Goal: Find contact information: Find contact information

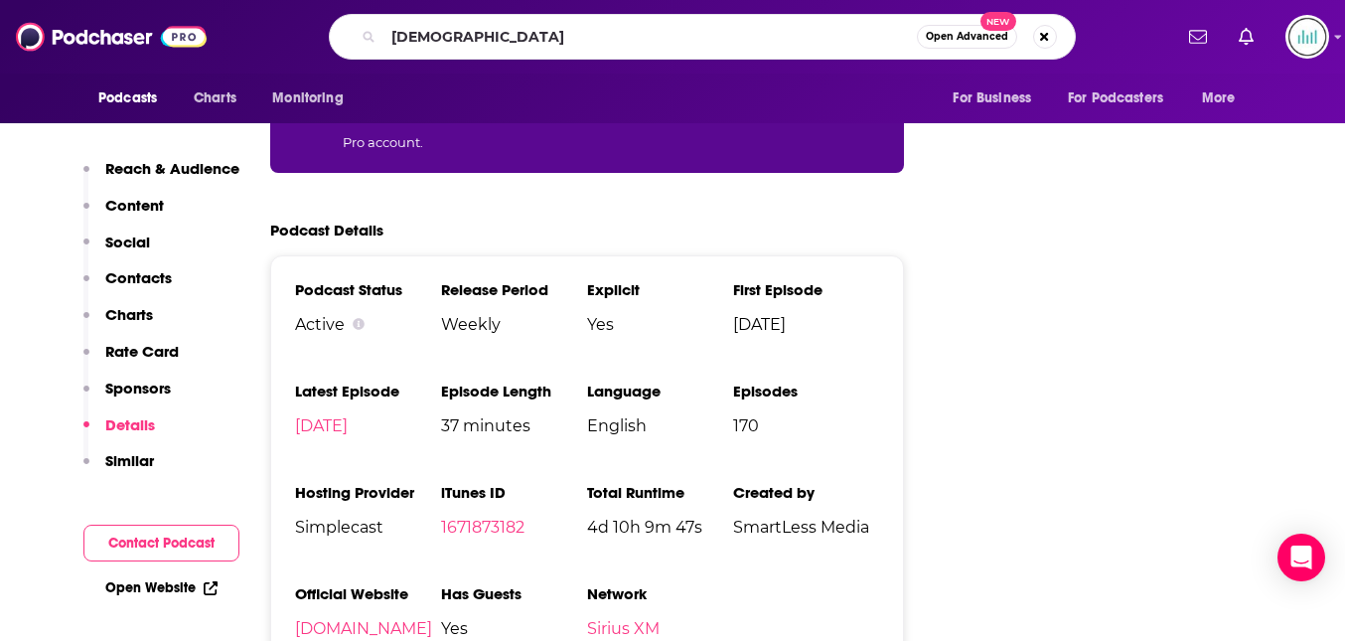
scroll to position [3875, 0]
type input "good hang"
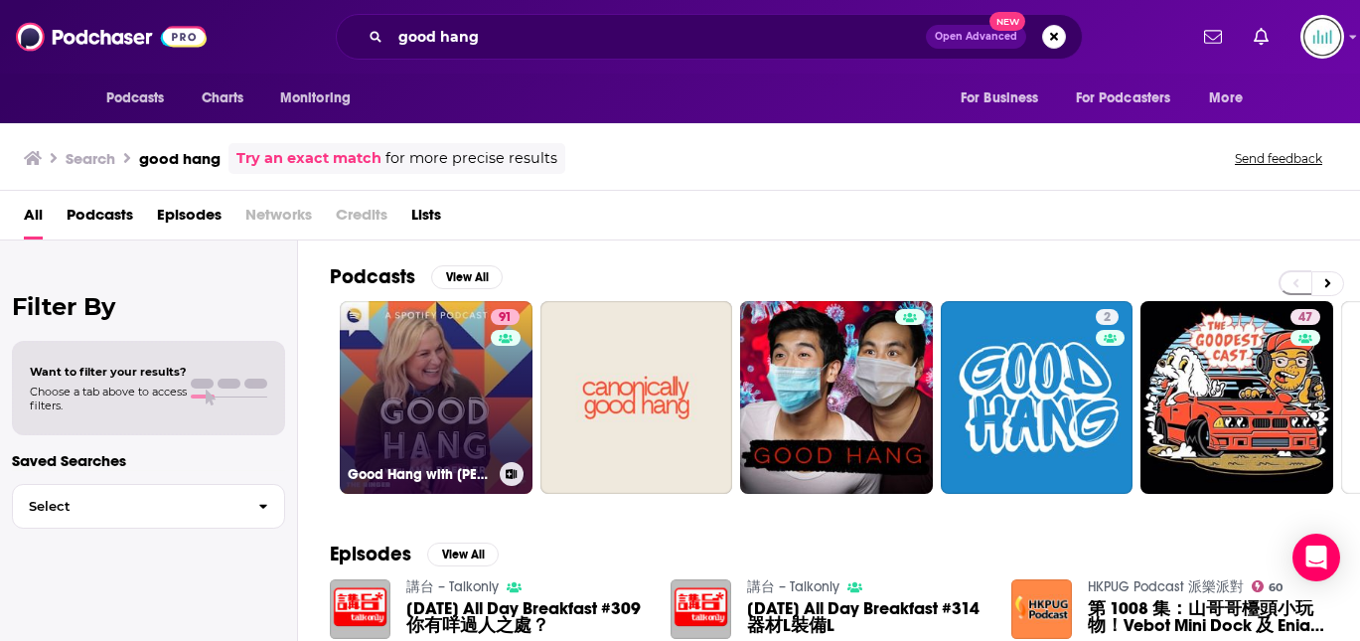
click at [477, 377] on link "91 Good Hang with [PERSON_NAME]" at bounding box center [436, 397] width 193 height 193
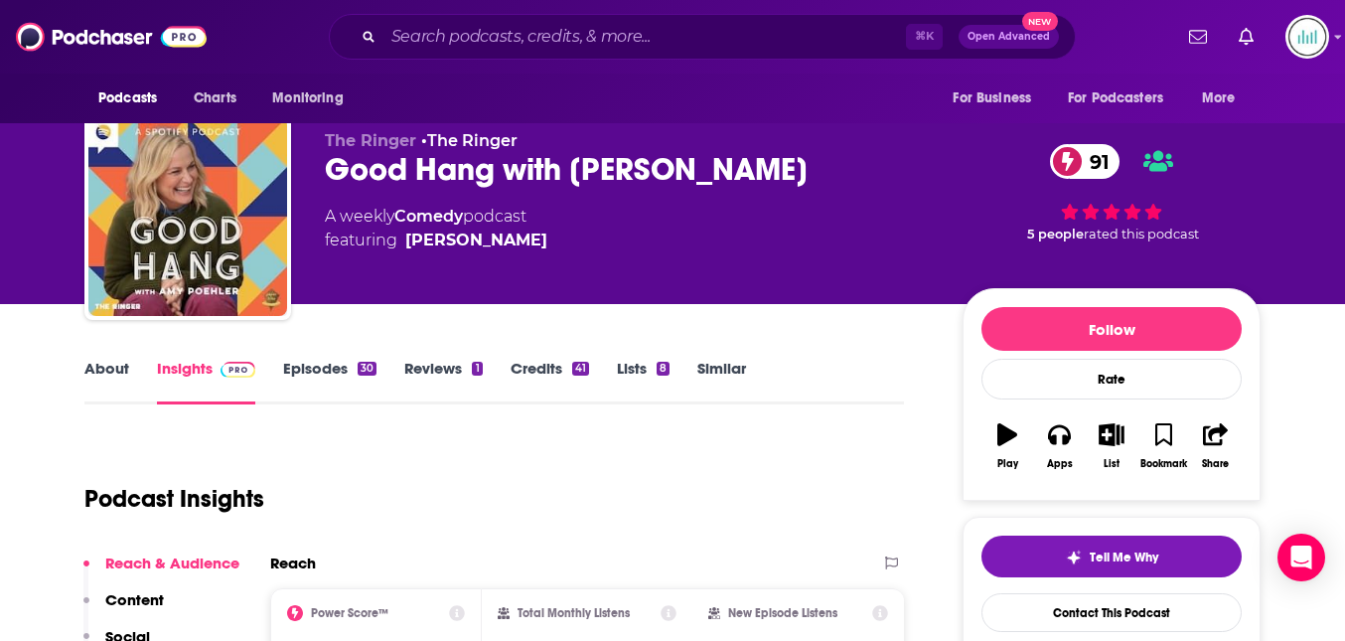
scroll to position [137, 0]
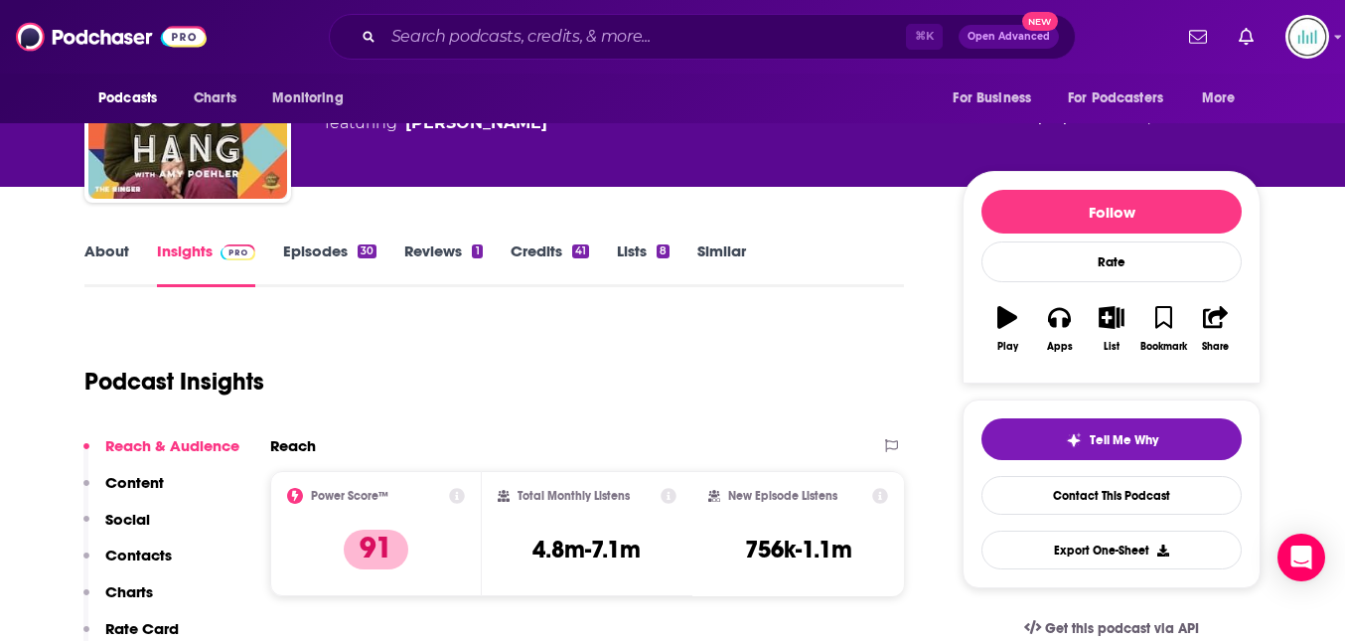
click at [152, 550] on p "Contacts" at bounding box center [138, 555] width 67 height 19
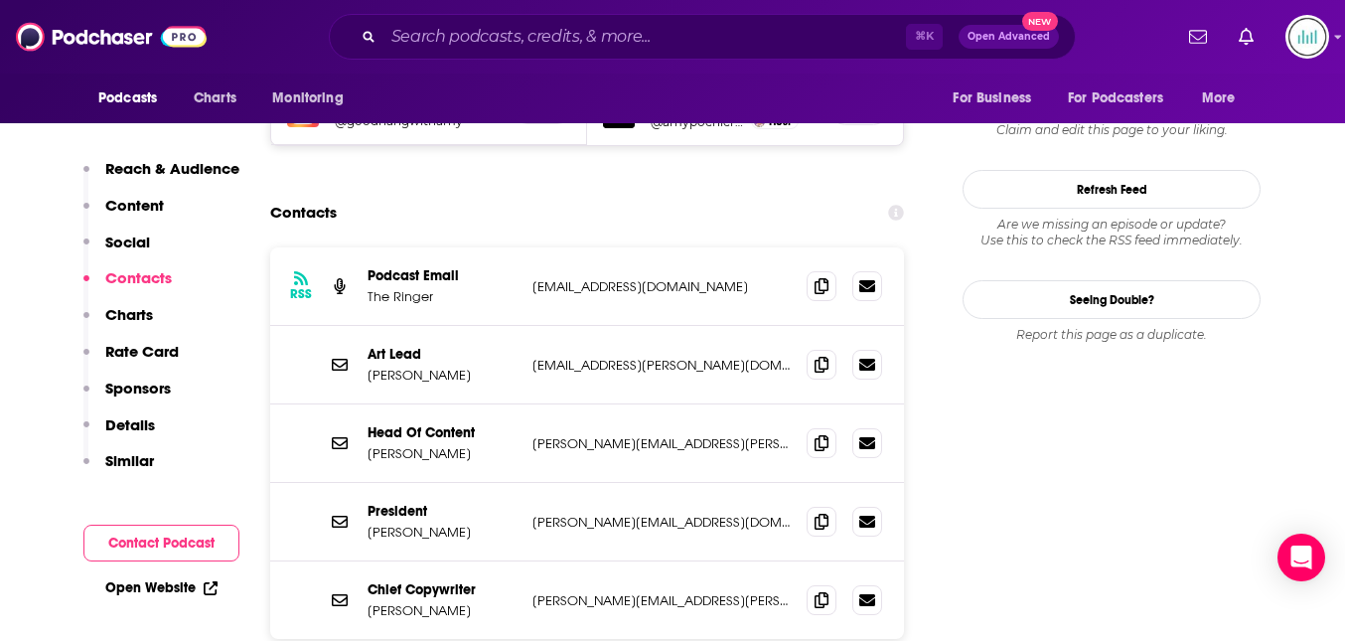
scroll to position [1795, 0]
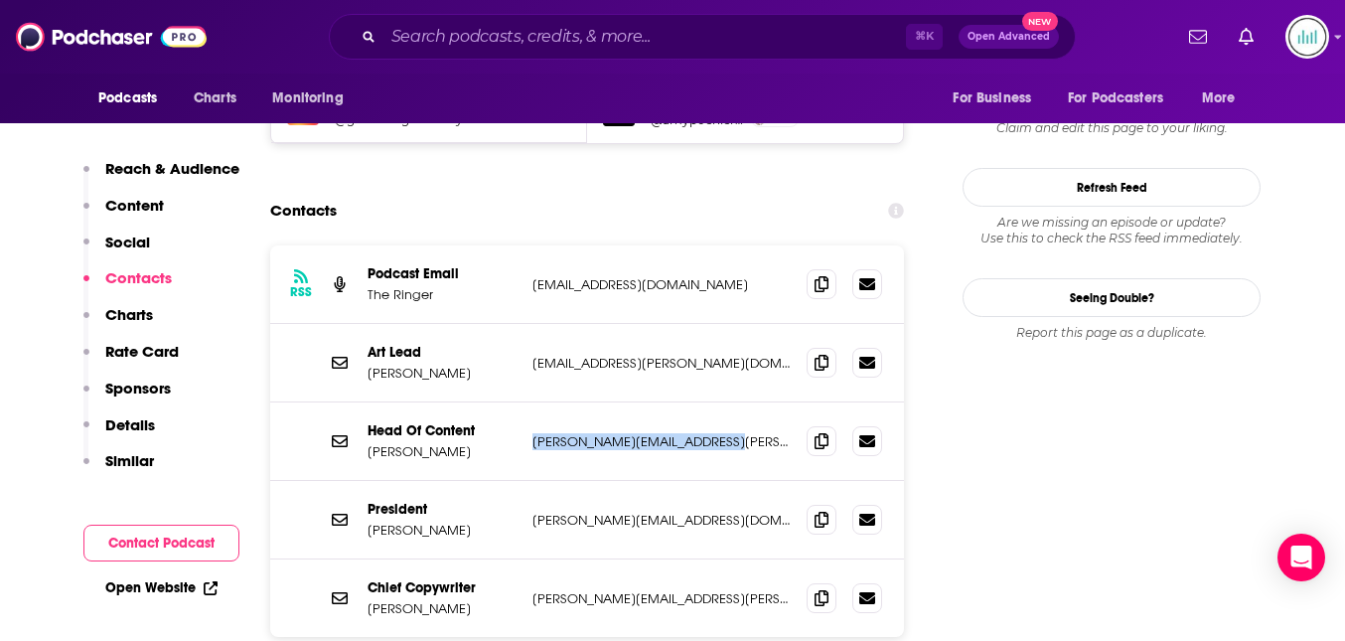
drag, startPoint x: 723, startPoint y: 342, endPoint x: 535, endPoint y: 345, distance: 188.8
click at [535, 433] on p "[PERSON_NAME][EMAIL_ADDRESS][PERSON_NAME][DOMAIN_NAME]" at bounding box center [662, 441] width 258 height 17
